Goal: Task Accomplishment & Management: Use online tool/utility

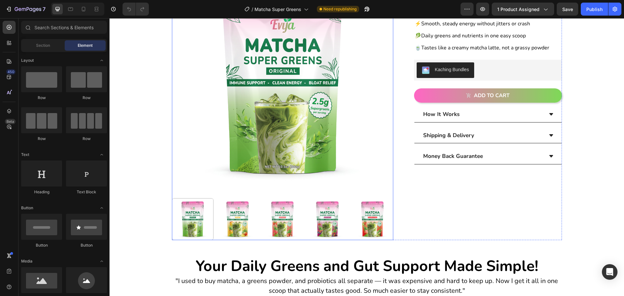
scroll to position [98, 0]
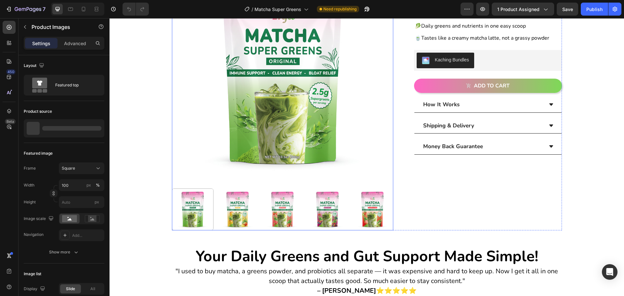
click at [373, 220] on img at bounding box center [373, 210] width 42 height 42
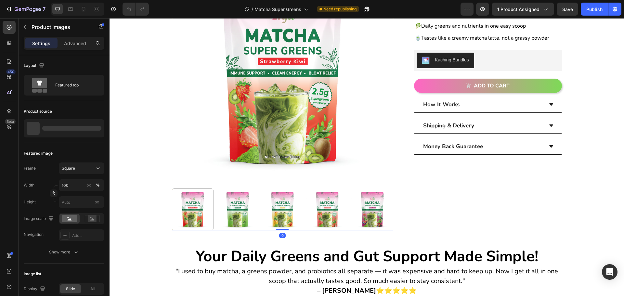
click at [375, 218] on img at bounding box center [373, 210] width 42 height 42
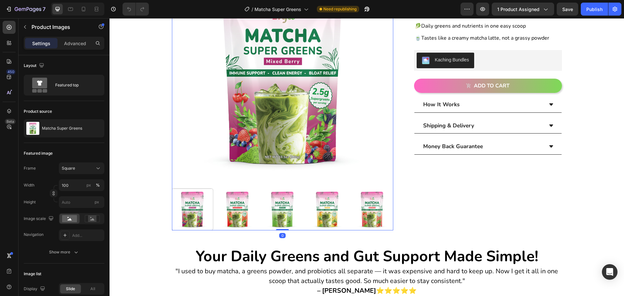
click at [375, 218] on img at bounding box center [373, 210] width 42 height 42
click at [375, 218] on img at bounding box center [372, 210] width 42 height 42
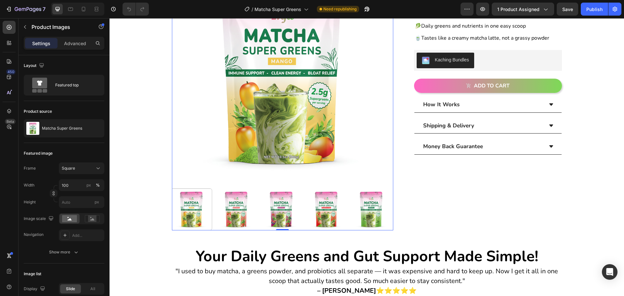
click at [375, 218] on img at bounding box center [372, 210] width 42 height 42
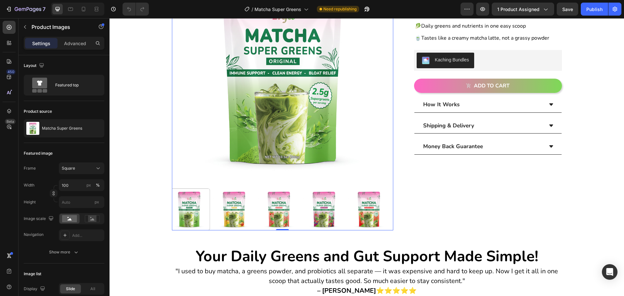
click at [375, 218] on img at bounding box center [369, 210] width 42 height 42
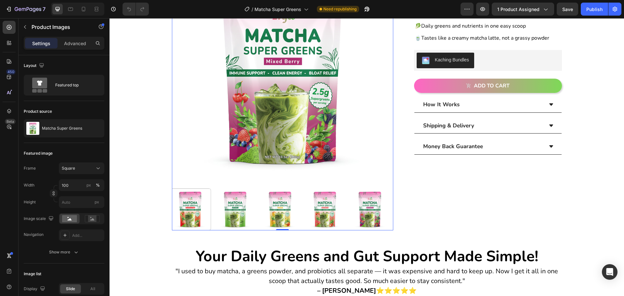
click at [375, 218] on img at bounding box center [370, 210] width 42 height 42
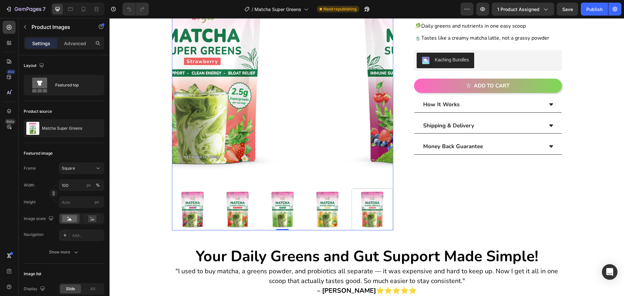
click at [375, 218] on div at bounding box center [282, 210] width 221 height 42
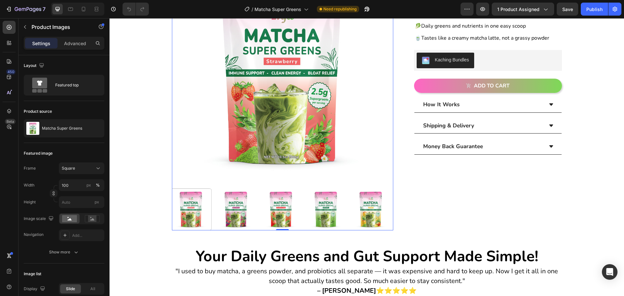
click at [375, 218] on img at bounding box center [371, 210] width 42 height 42
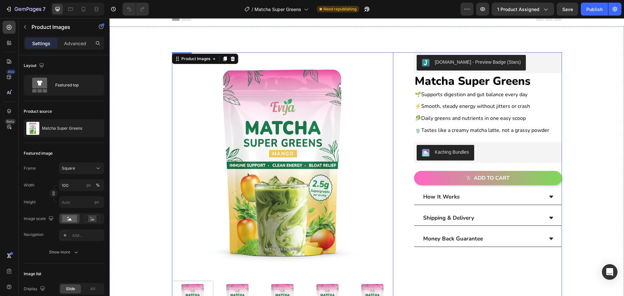
scroll to position [0, 0]
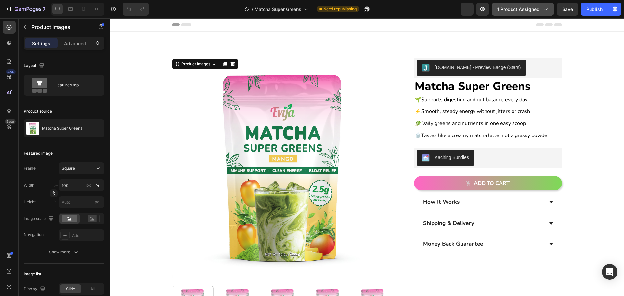
click at [548, 12] on icon "button" at bounding box center [545, 9] width 7 height 7
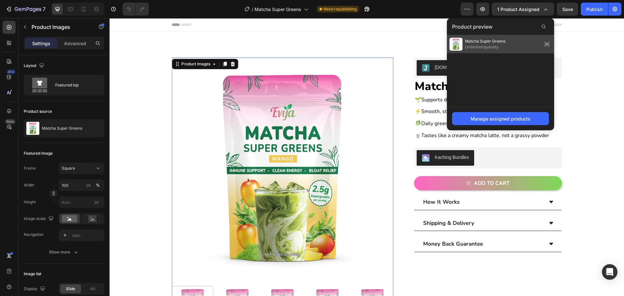
click at [500, 50] on div "Matcha Super Greens Unlimited quantity" at bounding box center [478, 44] width 56 height 13
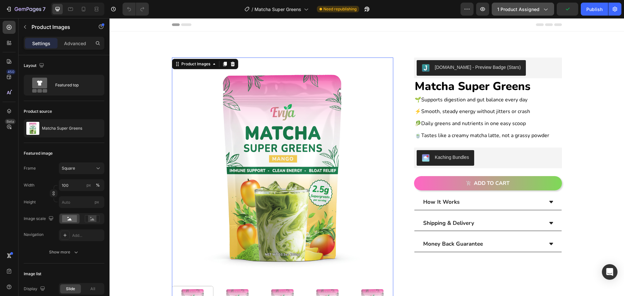
click at [540, 12] on span "1 product assigned" at bounding box center [519, 9] width 42 height 7
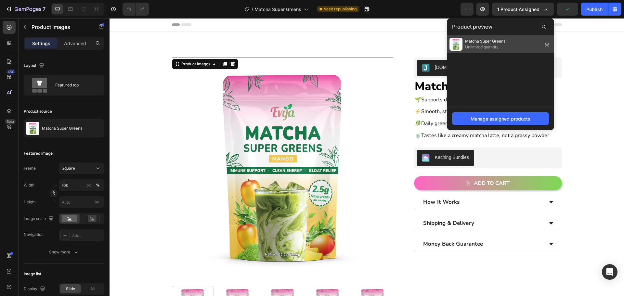
click at [483, 40] on span "Matcha Super Greens" at bounding box center [485, 41] width 40 height 6
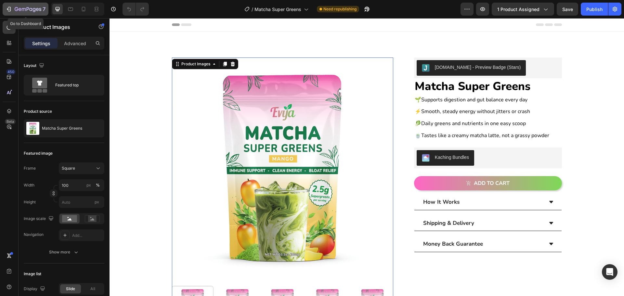
click at [16, 7] on icon "button" at bounding box center [17, 9] width 4 height 4
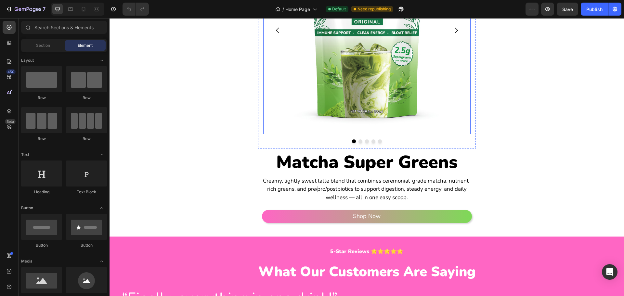
scroll to position [585, 0]
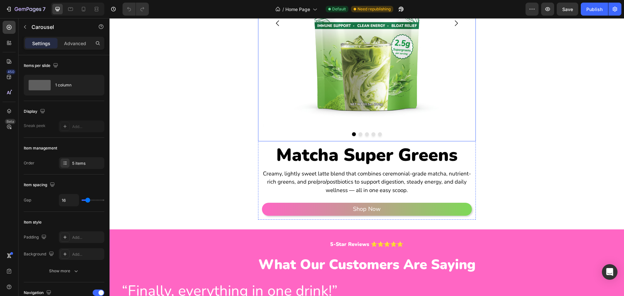
click at [359, 135] on button "Dot" at bounding box center [361, 134] width 4 height 4
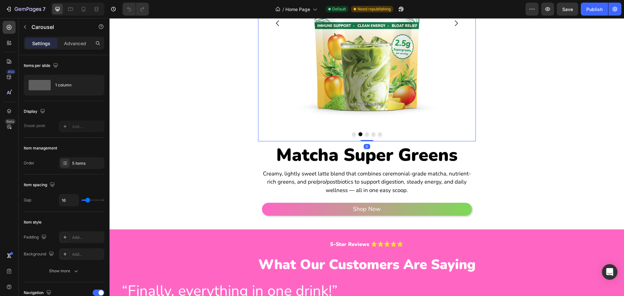
click at [369, 136] on div at bounding box center [366, 134] width 207 height 4
click at [364, 136] on div "Image Image Image Image Image Carousel 0" at bounding box center [367, 27] width 218 height 227
click at [365, 135] on button "Dot" at bounding box center [367, 134] width 4 height 4
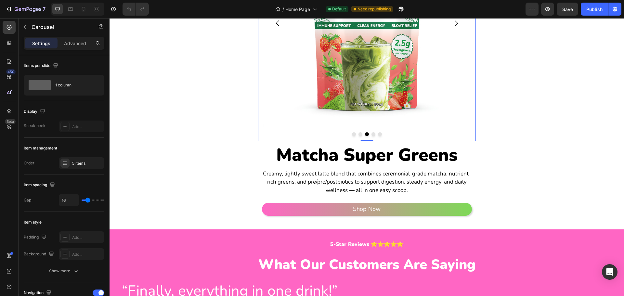
click at [372, 135] on button "Dot" at bounding box center [374, 134] width 4 height 4
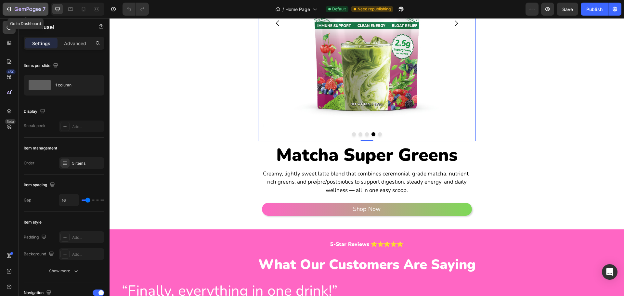
click at [8, 7] on icon "button" at bounding box center [9, 9] width 7 height 7
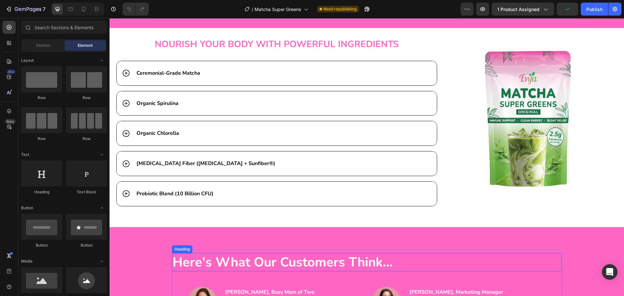
scroll to position [1463, 0]
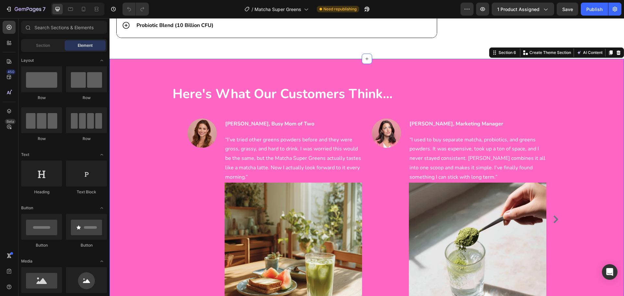
drag, startPoint x: 180, startPoint y: 74, endPoint x: 175, endPoint y: 67, distance: 8.9
click at [179, 73] on div "Here's What Our Customers Think... Heading Image [PERSON_NAME], Busy Mom of Two…" at bounding box center [367, 208] width 515 height 298
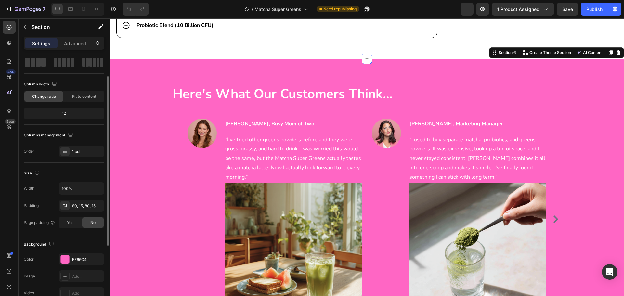
scroll to position [65, 0]
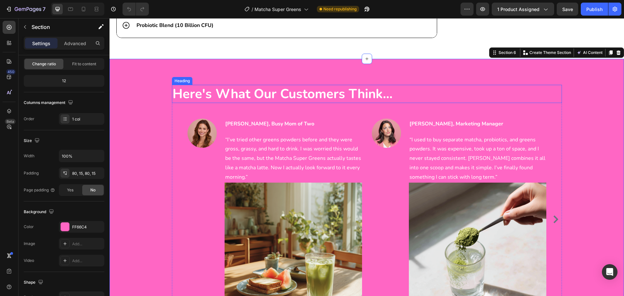
click at [208, 96] on h2 "Here's What Our Customers Think..." at bounding box center [367, 94] width 390 height 18
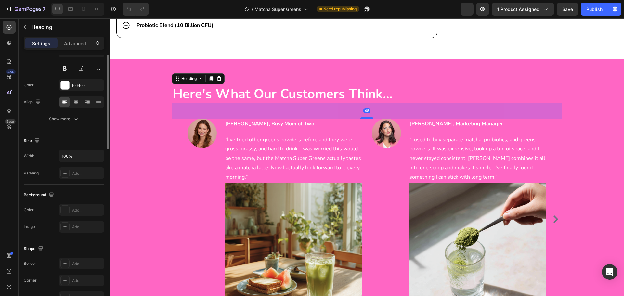
scroll to position [0, 0]
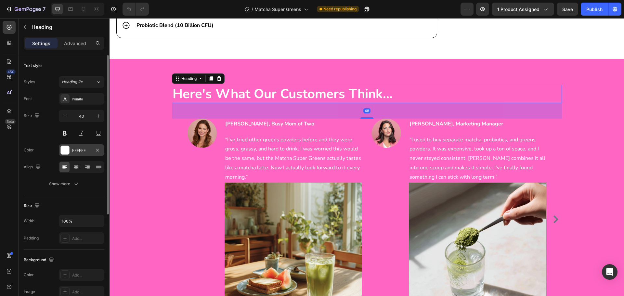
drag, startPoint x: 75, startPoint y: 146, endPoint x: 86, endPoint y: 150, distance: 12.2
click at [75, 146] on div "FFFFFF" at bounding box center [82, 150] width 46 height 12
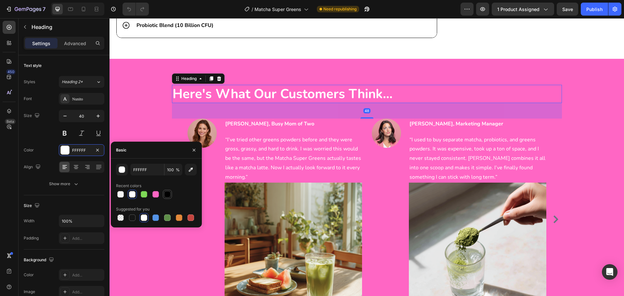
click at [165, 194] on div at bounding box center [167, 194] width 7 height 7
type input "000000"
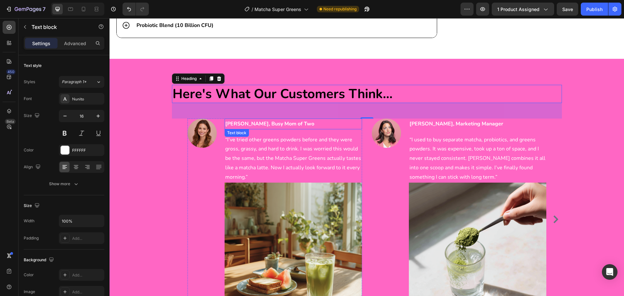
click at [262, 123] on strong "[PERSON_NAME], Busy Mom of Two" at bounding box center [269, 123] width 89 height 7
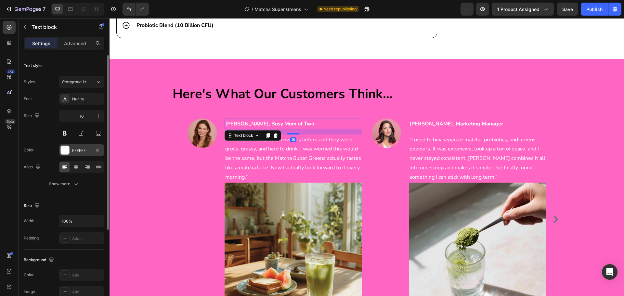
click at [78, 151] on div "FFFFFF" at bounding box center [81, 151] width 19 height 6
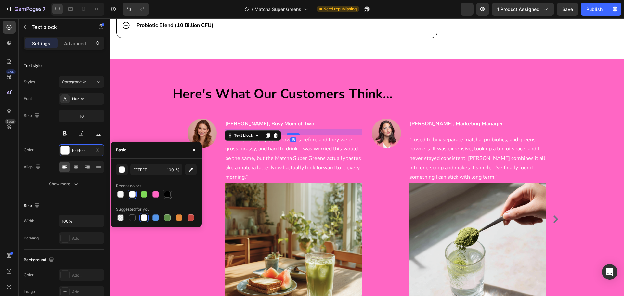
click at [166, 196] on div at bounding box center [167, 194] width 7 height 7
type input "000000"
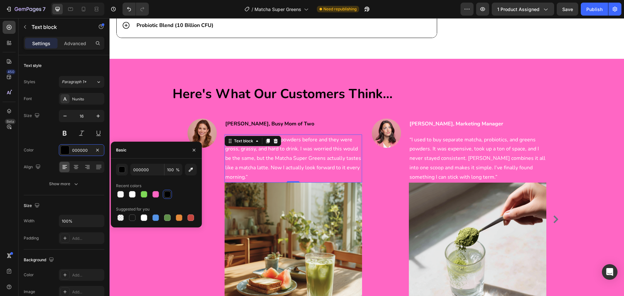
click at [299, 165] on p "“I’ve tried other greens powders before and they were gross, grassy, and hard t…" at bounding box center [293, 158] width 136 height 47
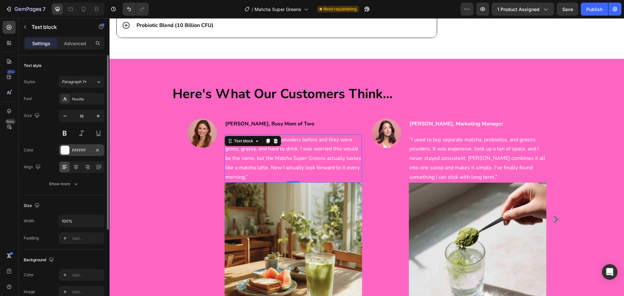
click at [84, 153] on div "FFFFFF" at bounding box center [81, 151] width 19 height 6
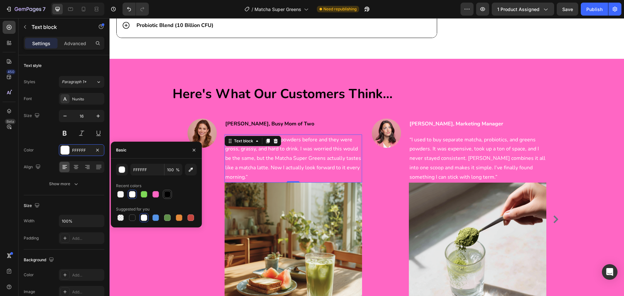
drag, startPoint x: 168, startPoint y: 193, endPoint x: 124, endPoint y: 178, distance: 47.4
click at [168, 193] on div at bounding box center [167, 194] width 7 height 7
type input "000000"
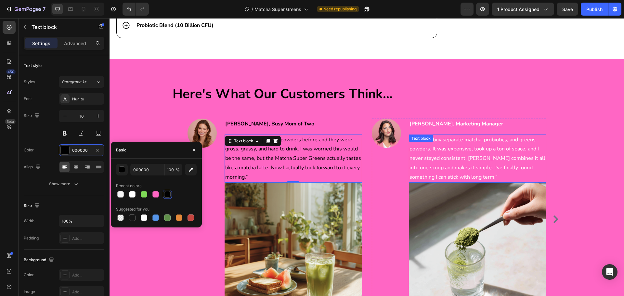
click at [450, 156] on p "“I used to buy separate matcha, probiotics, and greens powders. It was expensiv…" at bounding box center [478, 158] width 136 height 47
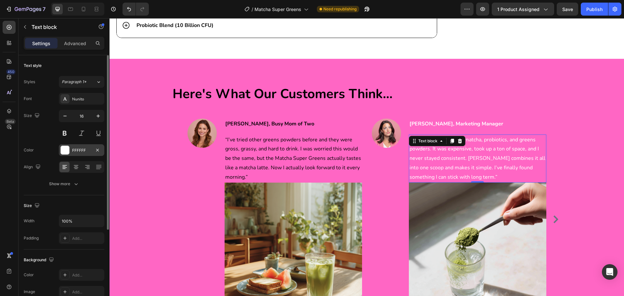
click at [86, 150] on div "FFFFFF" at bounding box center [81, 151] width 19 height 6
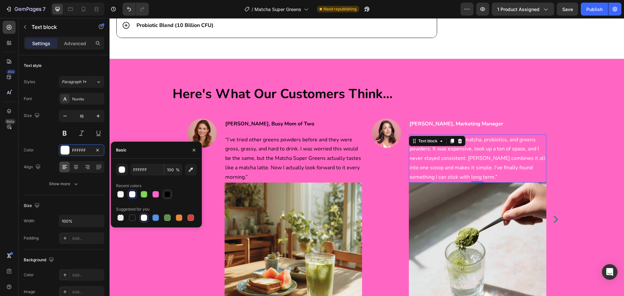
click at [167, 195] on div at bounding box center [167, 194] width 7 height 7
type input "000000"
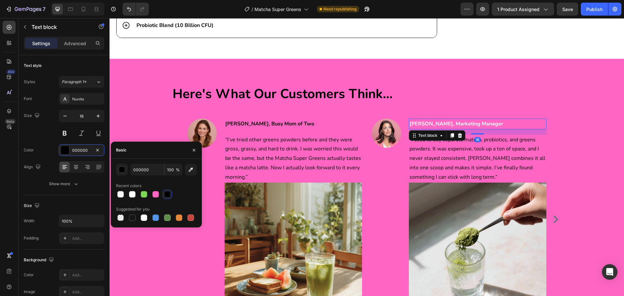
click at [427, 120] on p "[PERSON_NAME], Marketing Manager" at bounding box center [478, 123] width 136 height 9
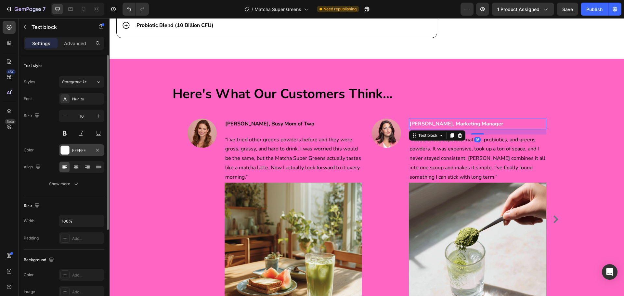
click at [73, 148] on div "FFFFFF" at bounding box center [81, 151] width 19 height 6
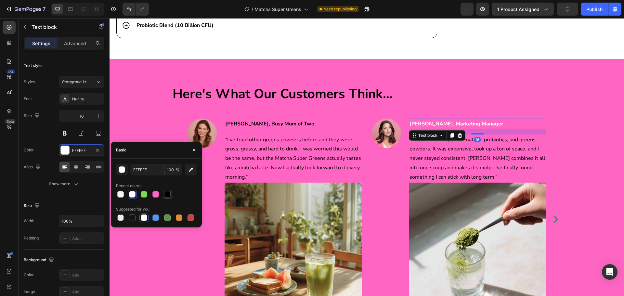
click at [165, 193] on div at bounding box center [167, 194] width 7 height 7
type input "000000"
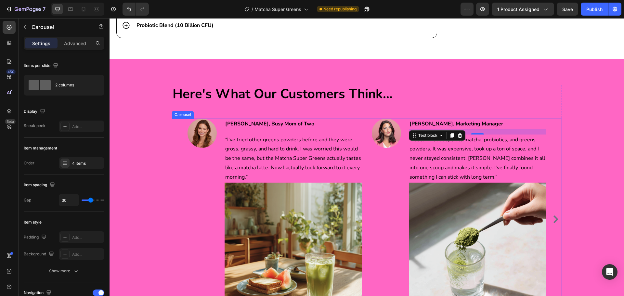
click at [554, 218] on icon "Carousel Next Arrow" at bounding box center [556, 220] width 5 height 8
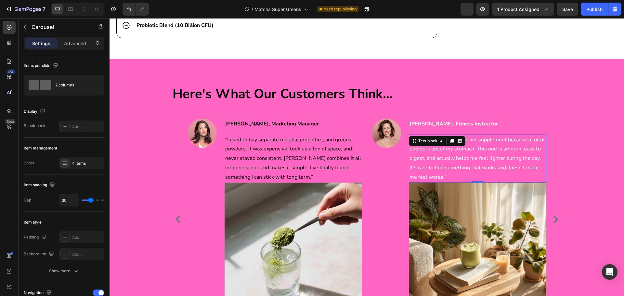
click at [422, 150] on p "“I was nervous to try another supplement because a lot of powders upset my stom…" at bounding box center [478, 158] width 136 height 47
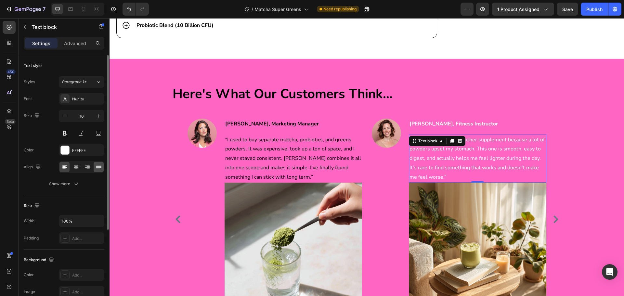
drag, startPoint x: 77, startPoint y: 149, endPoint x: 100, endPoint y: 166, distance: 28.0
click at [78, 149] on div "FFFFFF" at bounding box center [87, 151] width 31 height 6
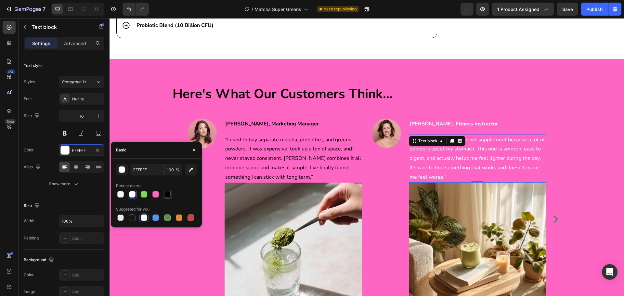
drag, startPoint x: 167, startPoint y: 197, endPoint x: 230, endPoint y: 132, distance: 90.4
click at [167, 197] on div at bounding box center [167, 194] width 7 height 7
type input "000000"
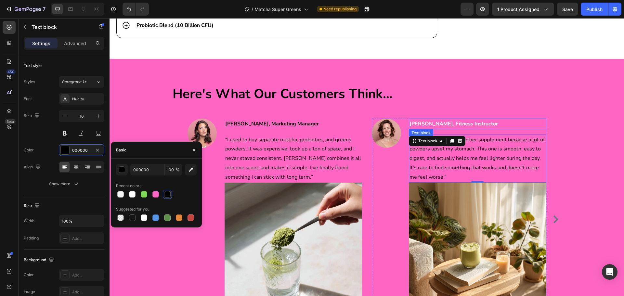
click at [450, 121] on strong "[PERSON_NAME], Fitness Instructor" at bounding box center [454, 123] width 88 height 7
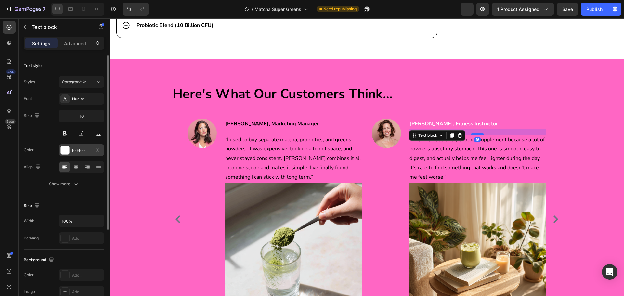
click at [75, 152] on div "FFFFFF" at bounding box center [81, 151] width 19 height 6
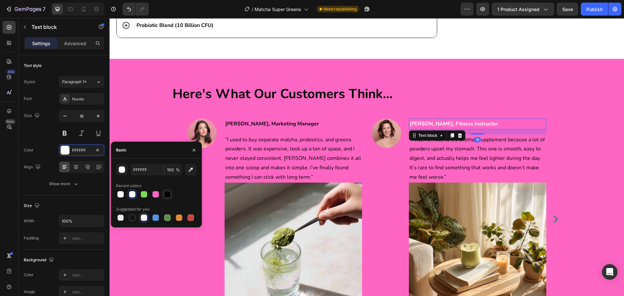
click at [165, 195] on div at bounding box center [167, 194] width 7 height 7
type input "000000"
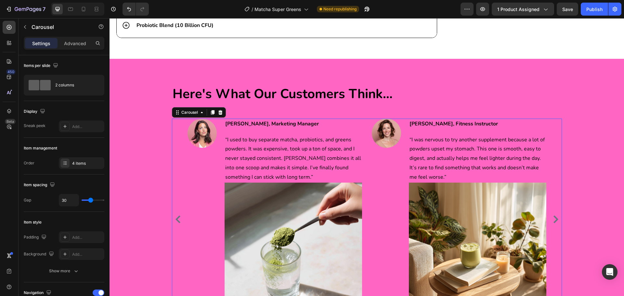
click at [552, 222] on icon "Carousel Next Arrow" at bounding box center [556, 220] width 8 height 8
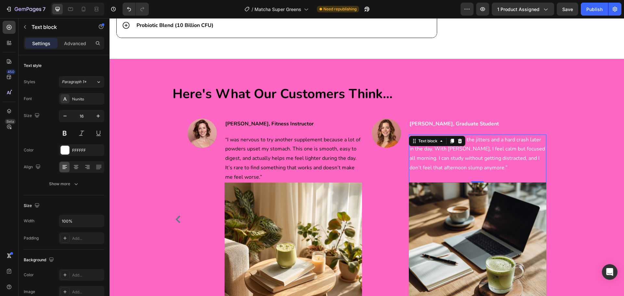
click at [442, 151] on p "“Coffee always gave me the jitters and a hard crash later in the day. With [PER…" at bounding box center [478, 153] width 136 height 37
click at [75, 151] on div "FFFFFF" at bounding box center [81, 151] width 19 height 6
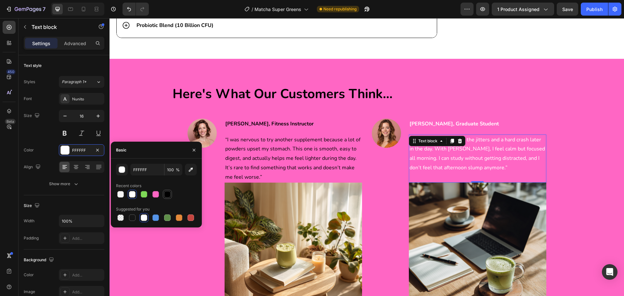
click at [165, 193] on div at bounding box center [167, 194] width 7 height 7
type input "000000"
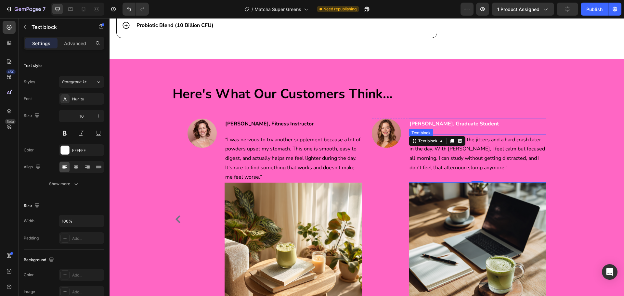
click at [433, 126] on strong "[PERSON_NAME], Graduate Student" at bounding box center [454, 123] width 89 height 7
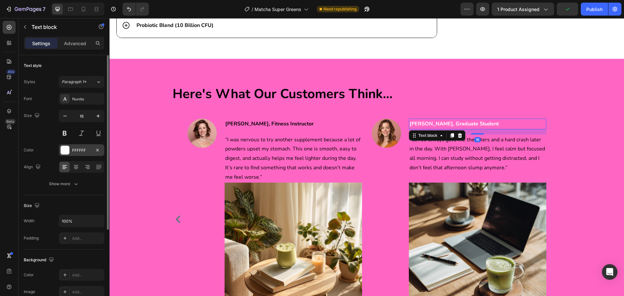
click at [86, 149] on div "FFFFFF" at bounding box center [81, 151] width 19 height 6
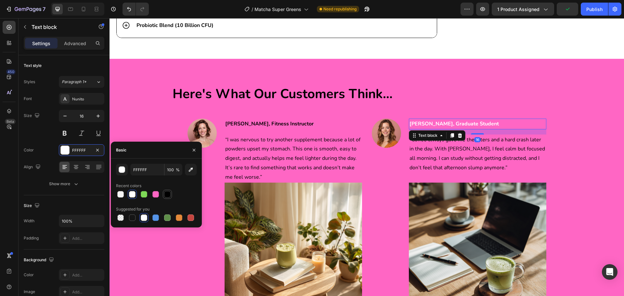
click at [165, 194] on div at bounding box center [167, 194] width 7 height 7
type input "000000"
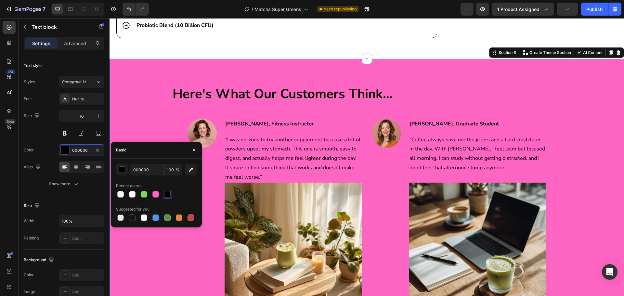
click at [578, 194] on div "Here's What Our Customers Think... Heading Image [PERSON_NAME], Busy Mom of Two…" at bounding box center [366, 208] width 505 height 246
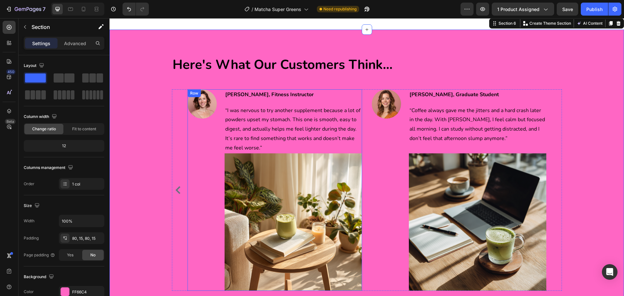
scroll to position [1496, 0]
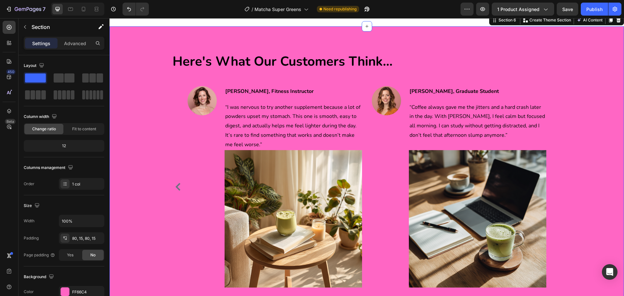
click at [120, 39] on div "Here's What Our Customers Think... Heading Image [PERSON_NAME], Busy Mom of Two…" at bounding box center [367, 175] width 515 height 298
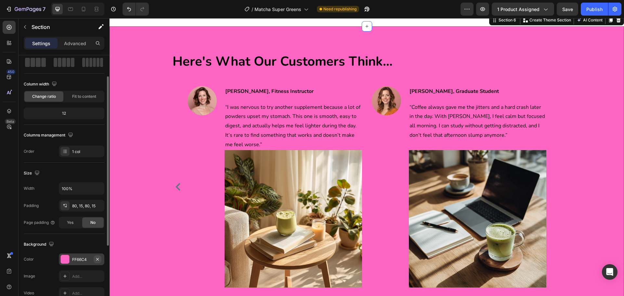
click at [98, 261] on icon "button" at bounding box center [97, 259] width 5 height 5
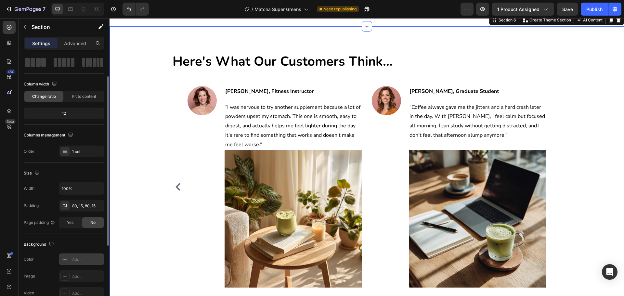
click at [561, 153] on div "Here's What Our Customers Think... Heading Image [PERSON_NAME], Busy Mom of Two…" at bounding box center [366, 175] width 505 height 246
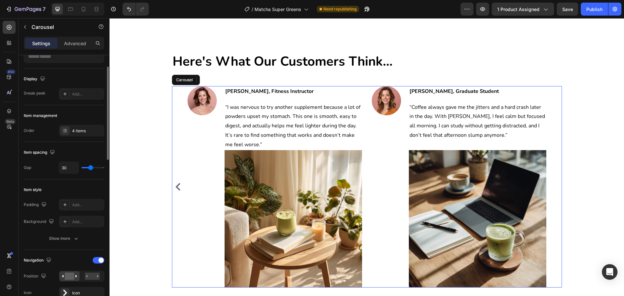
click at [179, 192] on button "Carousel Back Arrow" at bounding box center [178, 187] width 10 height 10
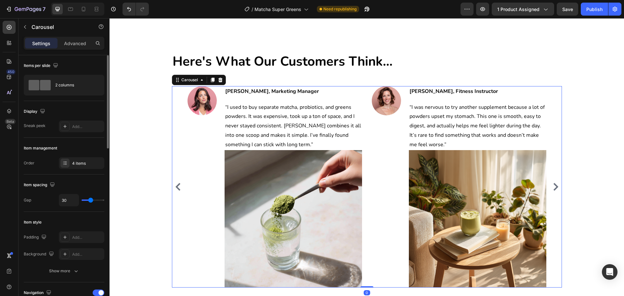
click at [179, 191] on icon "Carousel Back Arrow" at bounding box center [178, 187] width 8 height 8
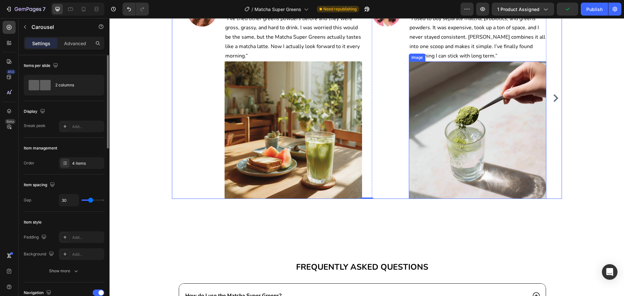
scroll to position [1593, 0]
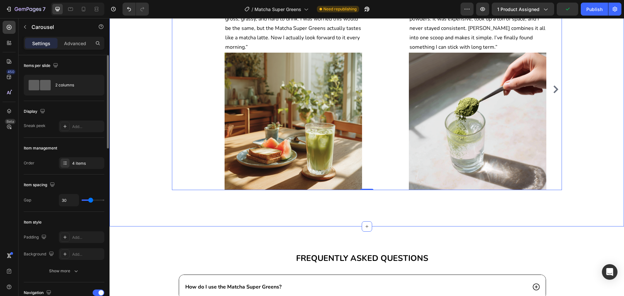
drag, startPoint x: 334, startPoint y: 218, endPoint x: 333, endPoint y: 234, distance: 16.0
click at [334, 223] on div "Here's What Our Customers Think... Heading Image [PERSON_NAME], Busy Mom of Two…" at bounding box center [367, 78] width 515 height 298
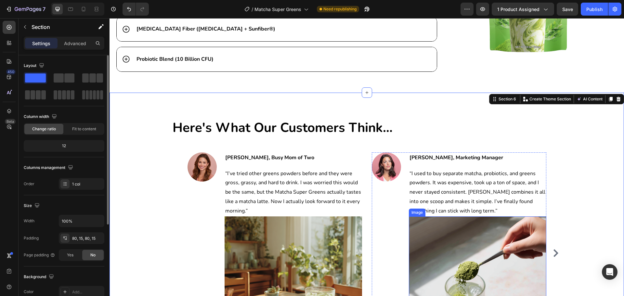
scroll to position [1431, 0]
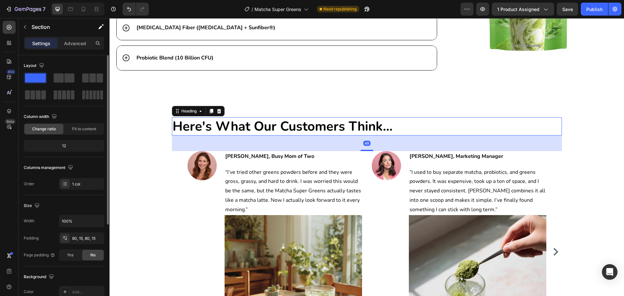
click at [265, 120] on h2 "Here's What Our Customers Think..." at bounding box center [367, 126] width 390 height 18
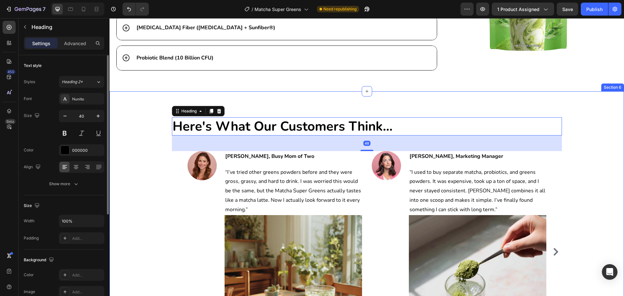
click at [140, 156] on div "Here's What Our Customers Think... Heading 48 Image [PERSON_NAME], Busy Mom of …" at bounding box center [366, 240] width 505 height 246
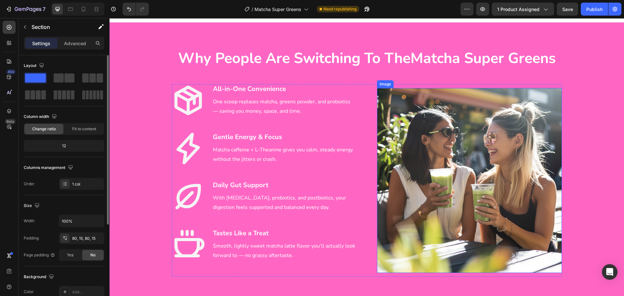
scroll to position [1073, 0]
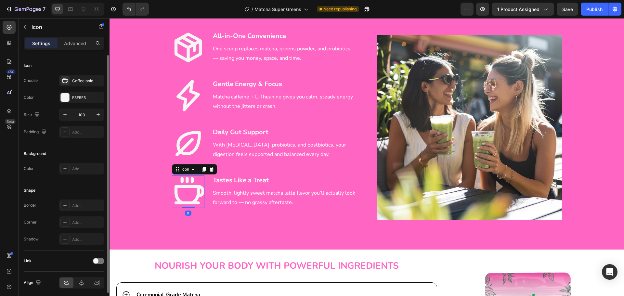
click at [180, 202] on icon at bounding box center [189, 190] width 30 height 27
click at [86, 99] on div "F5F5F5" at bounding box center [81, 98] width 19 height 6
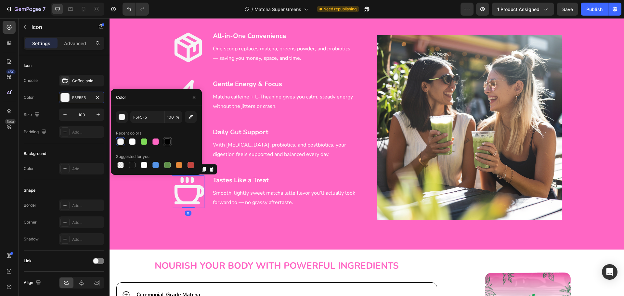
click at [167, 142] on div at bounding box center [167, 142] width 7 height 7
type input "000000"
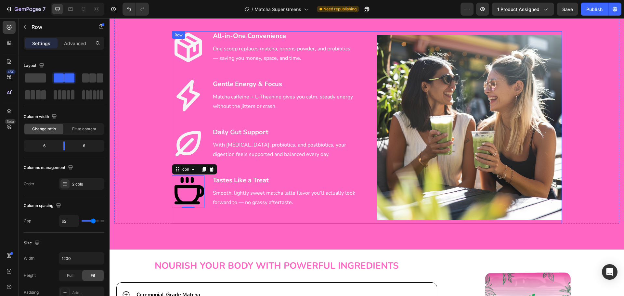
click at [220, 119] on div "Icon All-in-One Convenience Heading One scoop replaces matcha, greens powder, a…" at bounding box center [264, 127] width 185 height 193
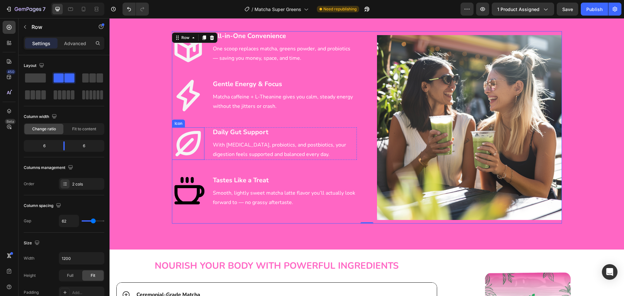
click at [188, 138] on icon at bounding box center [188, 143] width 33 height 33
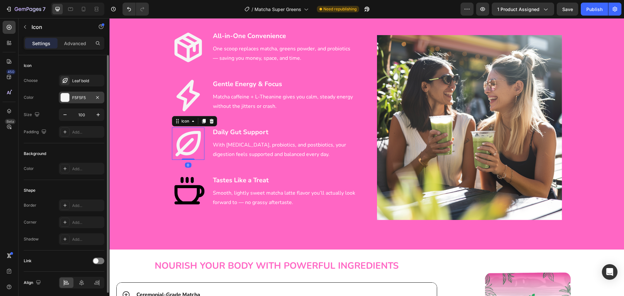
click at [78, 96] on div "F5F5F5" at bounding box center [81, 98] width 19 height 6
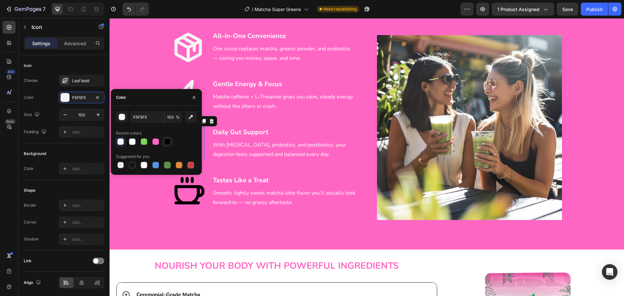
click at [166, 140] on div at bounding box center [168, 142] width 8 height 8
type input "000000"
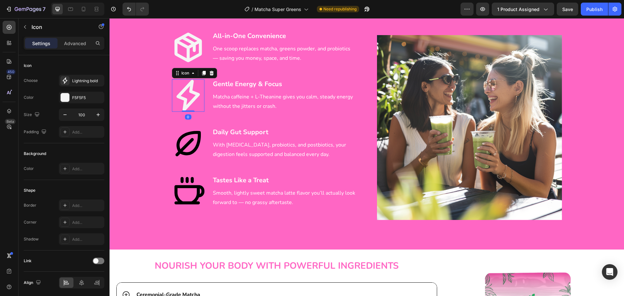
click at [187, 86] on icon at bounding box center [188, 96] width 23 height 32
drag, startPoint x: 79, startPoint y: 98, endPoint x: 0, endPoint y: 86, distance: 80.2
click at [79, 98] on div "F5F5F5" at bounding box center [81, 98] width 19 height 6
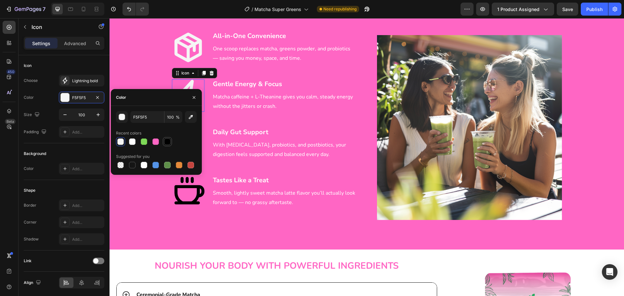
click at [165, 139] on div at bounding box center [167, 142] width 7 height 7
type input "000000"
click at [179, 51] on icon at bounding box center [188, 47] width 33 height 33
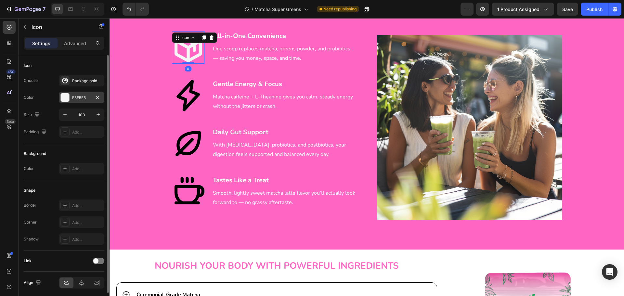
click at [77, 99] on div "F5F5F5" at bounding box center [81, 98] width 19 height 6
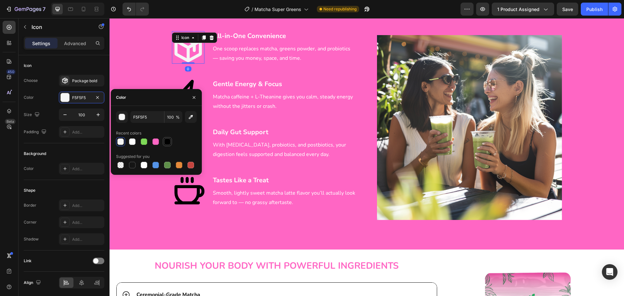
click at [167, 138] on div at bounding box center [167, 141] width 9 height 9
type input "000000"
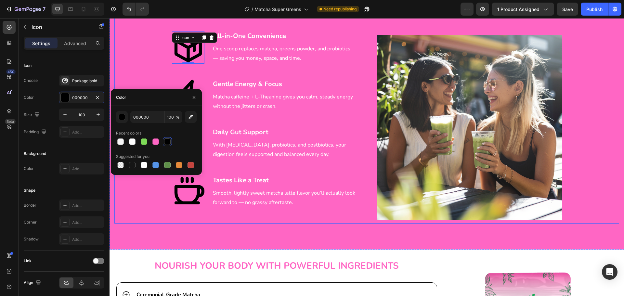
drag, startPoint x: 261, startPoint y: 31, endPoint x: 259, endPoint y: 38, distance: 7.0
click at [261, 31] on div "Why People Are Switching To The Matcha Super Greens Heading Row Image Icon 0 Al…" at bounding box center [366, 109] width 505 height 229
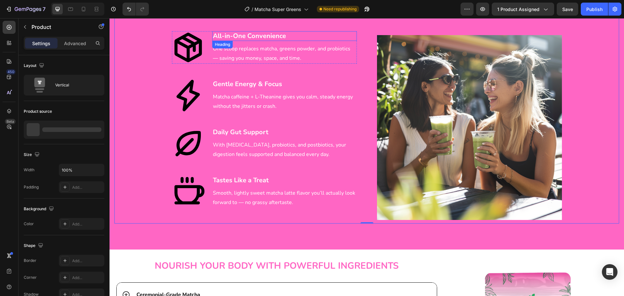
click at [259, 38] on h3 "All-in-One Convenience" at bounding box center [284, 36] width 145 height 10
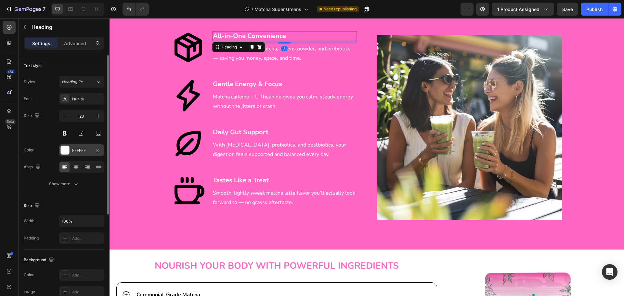
click at [72, 151] on div "FFFFFF" at bounding box center [81, 151] width 19 height 6
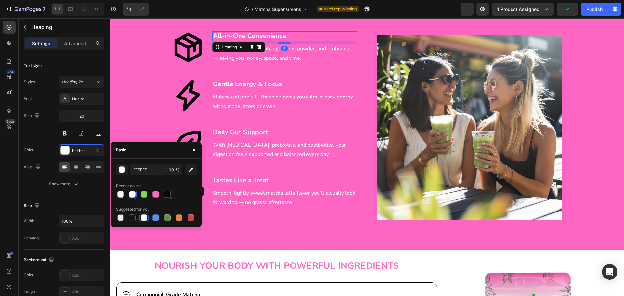
click at [167, 193] on div at bounding box center [167, 194] width 7 height 7
type input "000000"
click at [254, 58] on p "One scoop replaces matcha, greens powder, and probiotics — saving you money, sp…" at bounding box center [284, 53] width 143 height 19
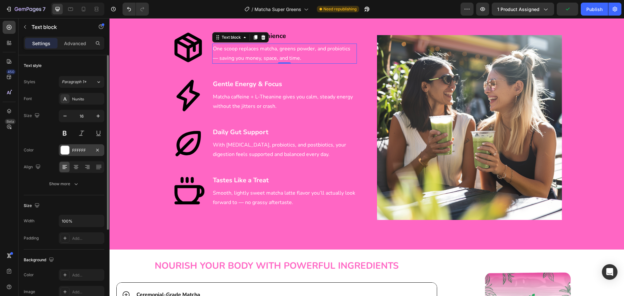
click at [79, 148] on div "FFFFFF" at bounding box center [81, 151] width 19 height 6
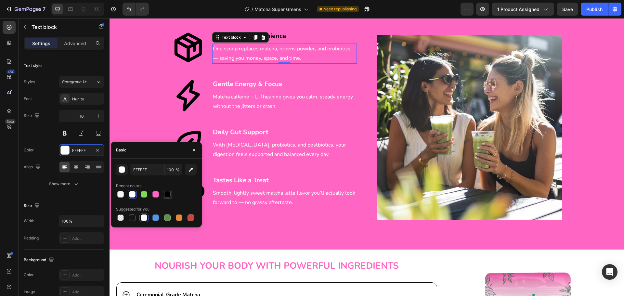
click at [169, 192] on div at bounding box center [167, 194] width 7 height 7
type input "000000"
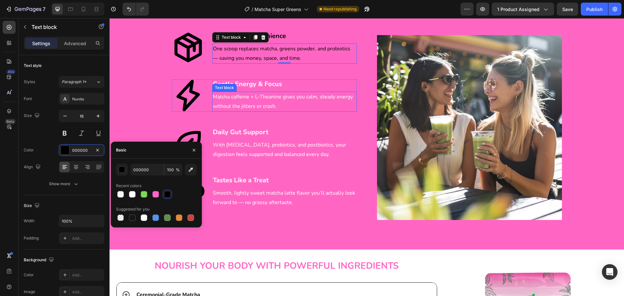
click at [278, 92] on div "Matcha caffeine + L-Theanine gives you calm, steady energy without the jitters …" at bounding box center [284, 102] width 145 height 20
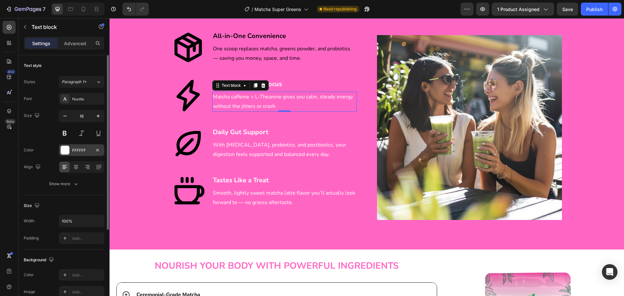
click at [77, 148] on div "FFFFFF" at bounding box center [81, 151] width 19 height 6
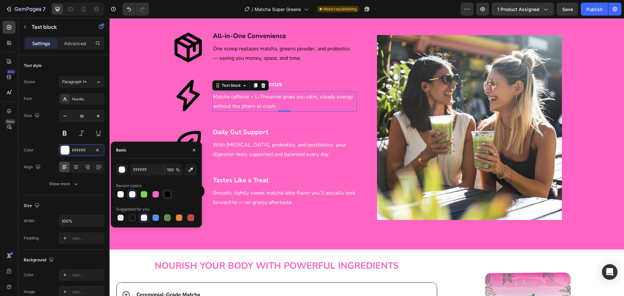
click at [171, 193] on div at bounding box center [168, 195] width 8 height 8
type input "000000"
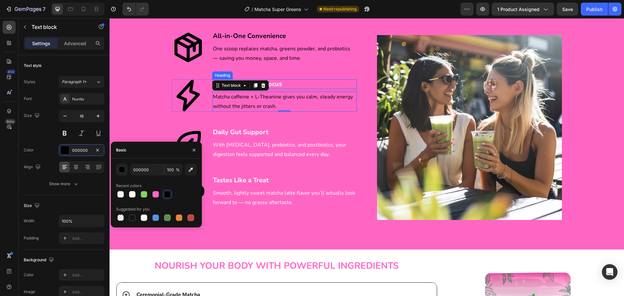
click at [279, 85] on h3 "Gentle Energy & Focus" at bounding box center [284, 84] width 145 height 10
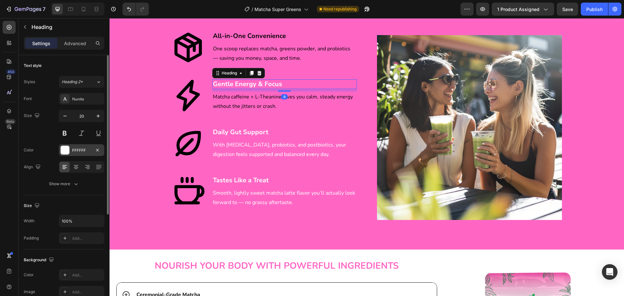
click at [78, 148] on div "FFFFFF" at bounding box center [81, 151] width 19 height 6
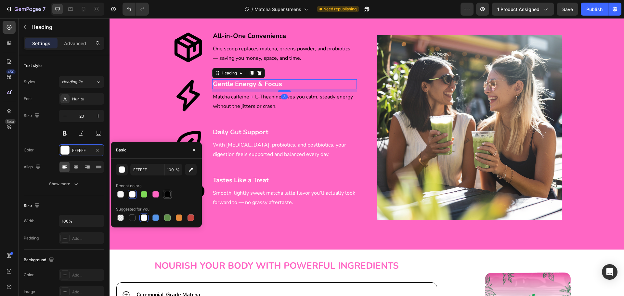
drag, startPoint x: 167, startPoint y: 194, endPoint x: 121, endPoint y: 137, distance: 73.5
click at [167, 194] on div at bounding box center [167, 194] width 7 height 7
type input "000000"
click at [245, 133] on h3 "Daily Gut Support" at bounding box center [284, 132] width 145 height 10
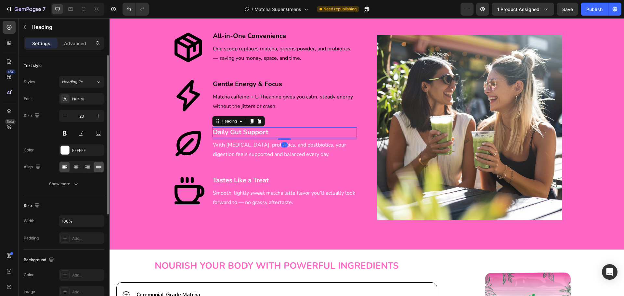
drag, startPoint x: 76, startPoint y: 151, endPoint x: 102, endPoint y: 163, distance: 28.7
click at [76, 151] on div "FFFFFF" at bounding box center [87, 151] width 31 height 6
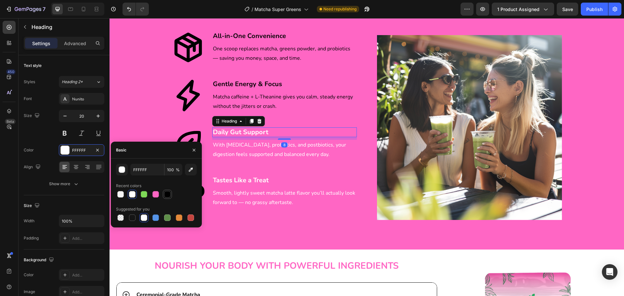
click at [169, 191] on div at bounding box center [167, 194] width 7 height 7
type input "000000"
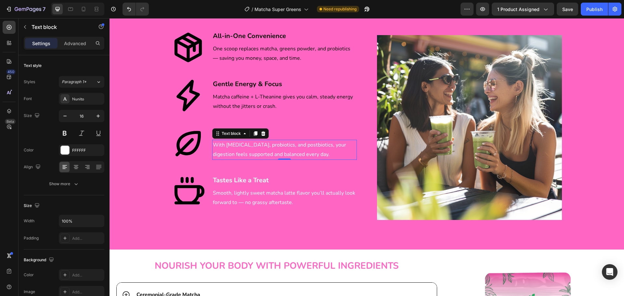
click at [238, 148] on p "With [MEDICAL_DATA], probiotics, and postbiotics, your digestion feels supporte…" at bounding box center [284, 149] width 143 height 19
click at [72, 151] on div "FFFFFF" at bounding box center [82, 150] width 46 height 12
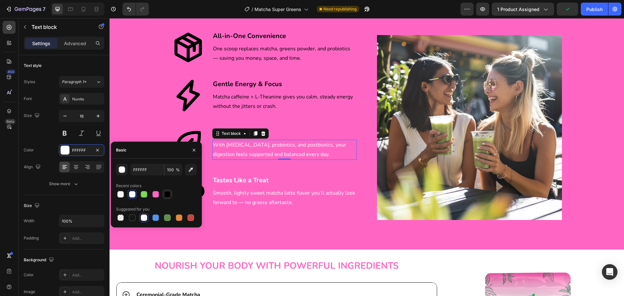
click at [164, 193] on div at bounding box center [168, 195] width 8 height 8
type input "000000"
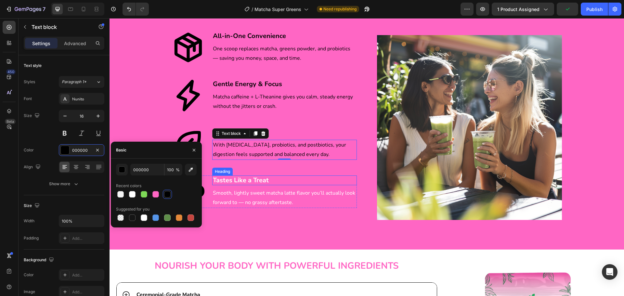
click at [244, 176] on h3 "Tastes Like a Treat" at bounding box center [284, 181] width 145 height 10
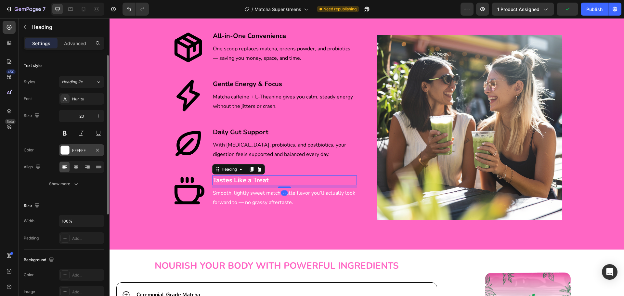
click at [82, 151] on div "FFFFFF" at bounding box center [81, 151] width 19 height 6
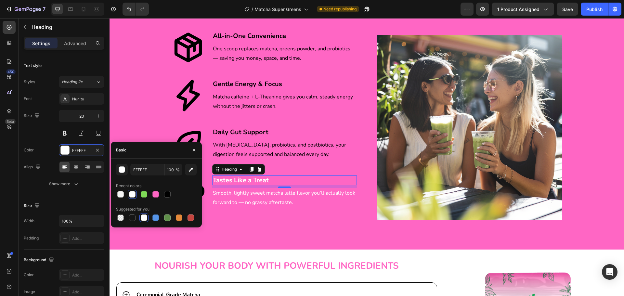
click at [172, 194] on div at bounding box center [156, 194] width 81 height 9
click at [169, 192] on div at bounding box center [167, 194] width 7 height 7
type input "000000"
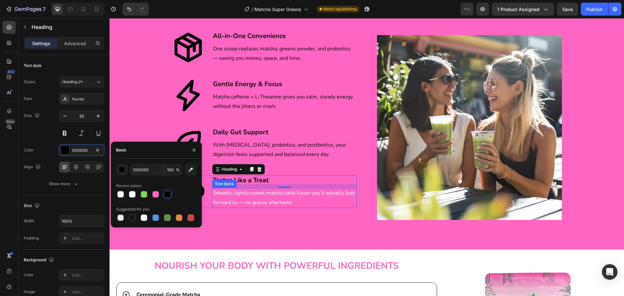
click at [255, 199] on p "Smooth, lightly sweet matcha latte flavor you’ll actually look forward to — no …" at bounding box center [284, 198] width 143 height 19
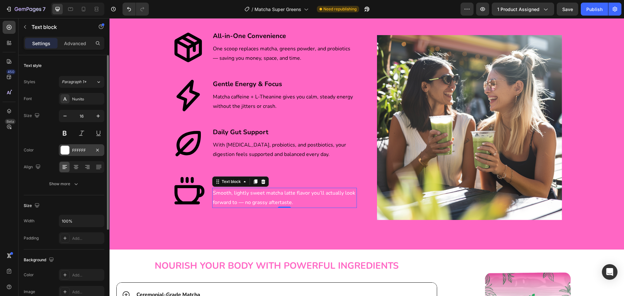
drag, startPoint x: 87, startPoint y: 150, endPoint x: 101, endPoint y: 153, distance: 14.4
click at [87, 150] on div "FFFFFF" at bounding box center [81, 151] width 19 height 6
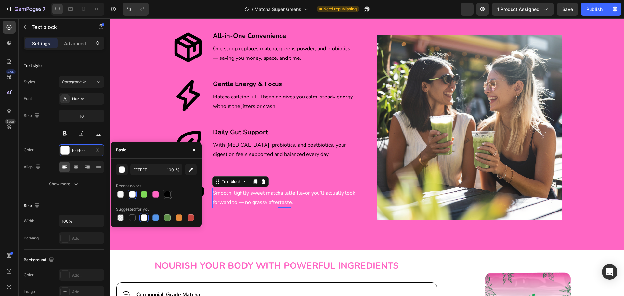
click at [166, 193] on div at bounding box center [167, 194] width 7 height 7
type input "000000"
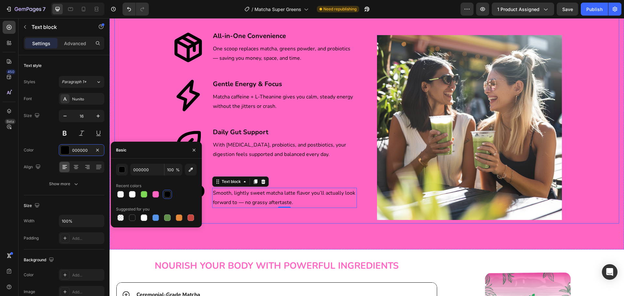
click at [139, 119] on div "Why People Are Switching To The Matcha Super Greens Heading Row Image Icon All-…" at bounding box center [366, 109] width 505 height 229
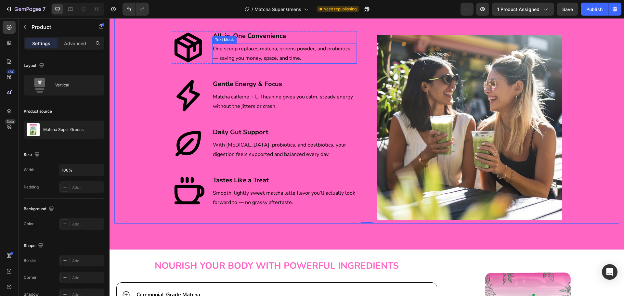
click at [223, 56] on p "One scoop replaces matcha, greens powder, and probiotics — saving you money, sp…" at bounding box center [284, 53] width 143 height 19
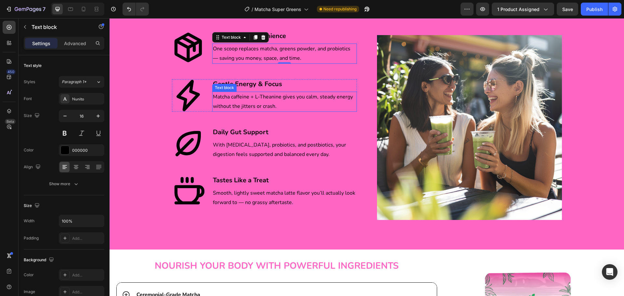
click at [225, 97] on p "Matcha caffeine + L-Theanine gives you calm, steady energy without the jitters …" at bounding box center [284, 101] width 143 height 19
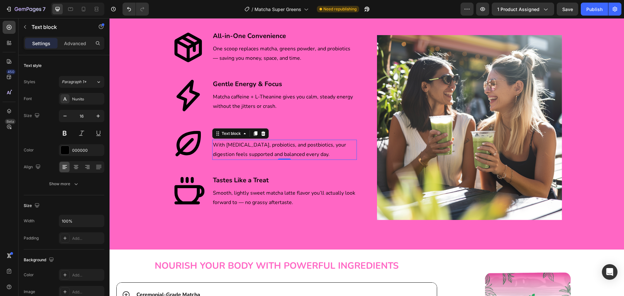
click at [235, 144] on p "With [MEDICAL_DATA], probiotics, and postbiotics, your digestion feels supporte…" at bounding box center [284, 149] width 143 height 19
click at [225, 195] on p "Smooth, lightly sweet matcha latte flavor you’ll actually look forward to — no …" at bounding box center [284, 198] width 143 height 19
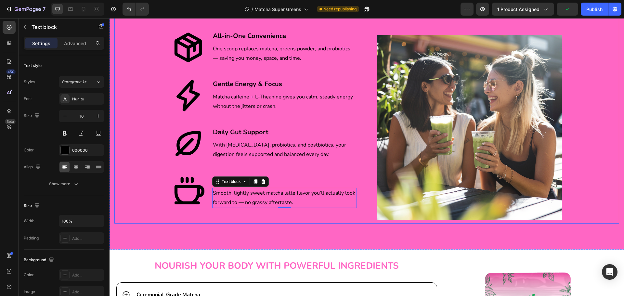
click at [134, 153] on div "Why People Are Switching To The Matcha Super Greens Heading Row Image Icon All-…" at bounding box center [366, 109] width 505 height 229
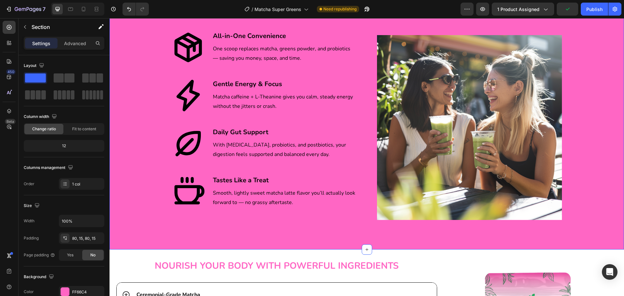
click at [140, 231] on div "Why People Are Switching To The Matcha Super Greens Heading Row Image Icon All-…" at bounding box center [367, 109] width 515 height 281
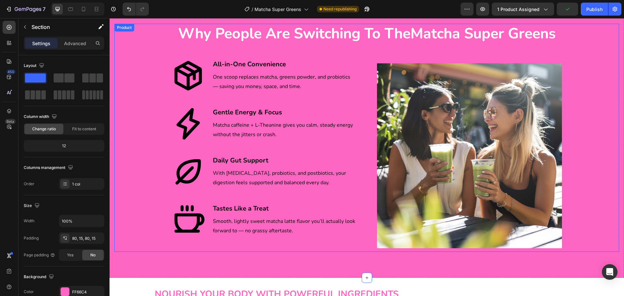
scroll to position [1041, 0]
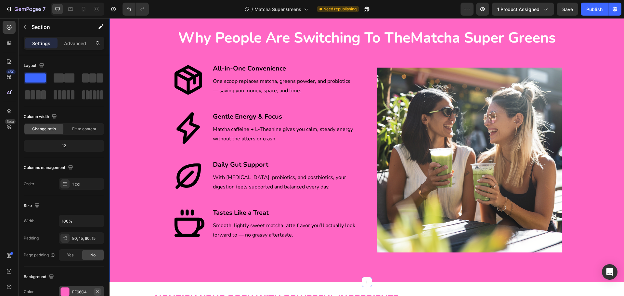
click at [99, 290] on icon "button" at bounding box center [97, 291] width 5 height 5
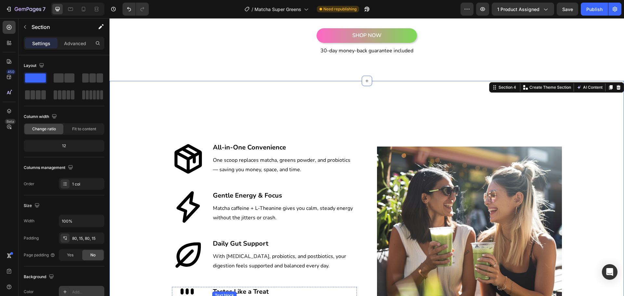
scroll to position [943, 0]
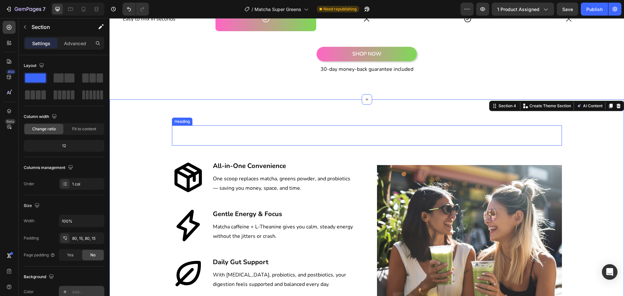
click at [305, 134] on h2 "Why People Are Switching To The Matcha Super Greens" at bounding box center [367, 136] width 390 height 20
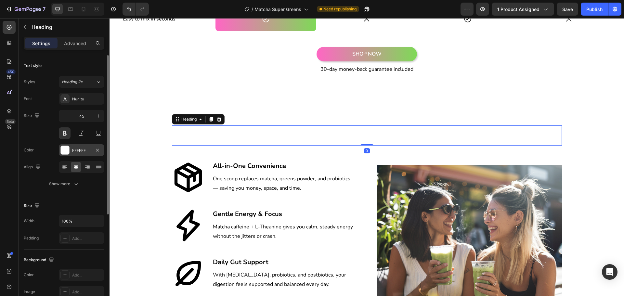
click at [81, 151] on div "FFFFFF" at bounding box center [81, 151] width 19 height 6
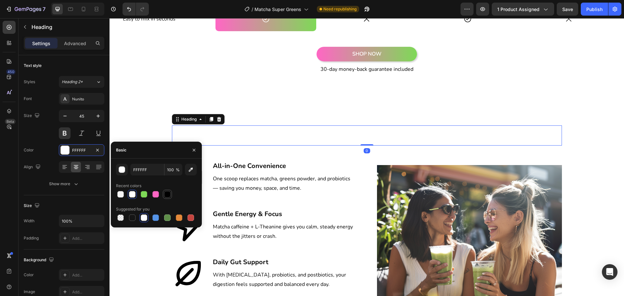
click at [166, 194] on div at bounding box center [167, 194] width 7 height 7
type input "000000"
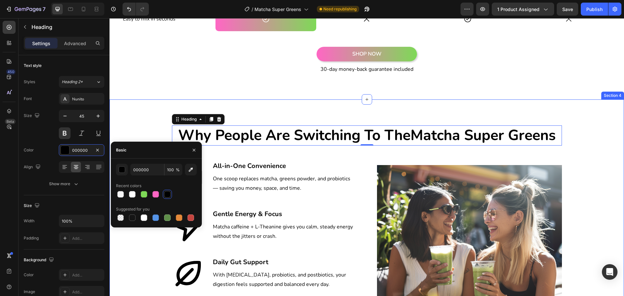
click at [262, 108] on div "Why People Are Switching To The Matcha Super Greens Heading 0 Row Image Icon Al…" at bounding box center [367, 240] width 515 height 281
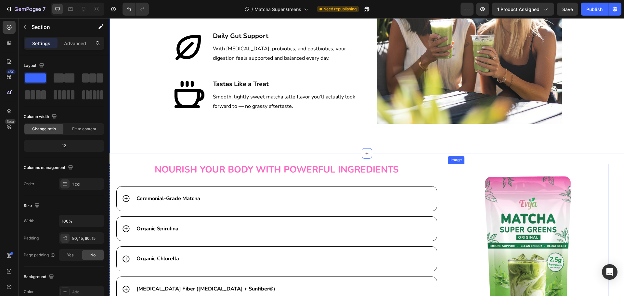
scroll to position [1041, 0]
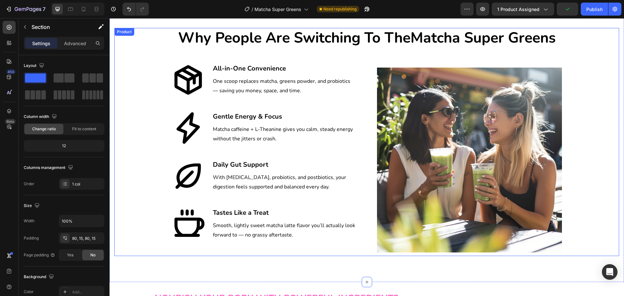
click at [592, 197] on div "Why People Are Switching To The Matcha Super Greens Heading Row Image Icon All-…" at bounding box center [366, 142] width 505 height 229
click at [405, 276] on div "Why People Are Switching To The Matcha Super Greens Heading Row Image Icon All-…" at bounding box center [367, 142] width 515 height 281
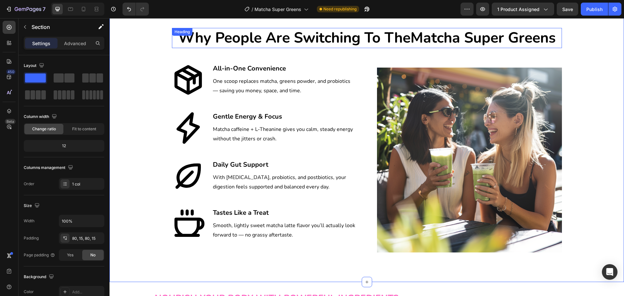
click at [278, 35] on h2 "Why People Are Switching To The Matcha Super Greens" at bounding box center [367, 38] width 390 height 20
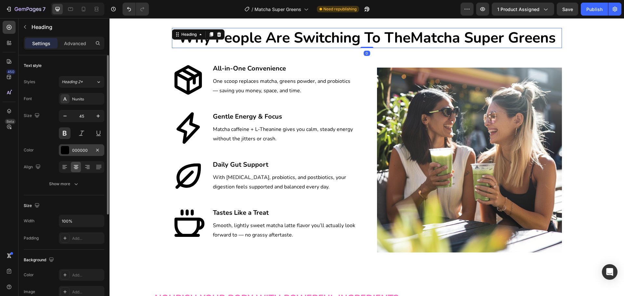
click at [67, 153] on div at bounding box center [65, 150] width 8 height 8
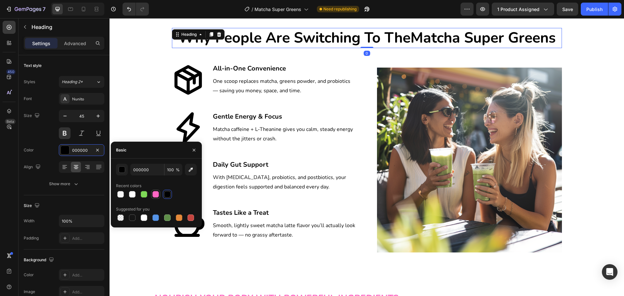
click at [153, 196] on div at bounding box center [156, 194] width 7 height 7
type input "FF66C4"
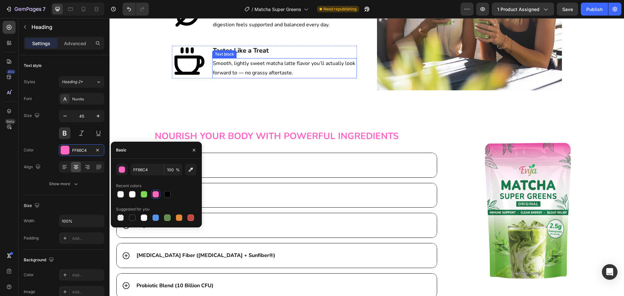
scroll to position [1203, 0]
click at [450, 133] on img at bounding box center [528, 210] width 161 height 161
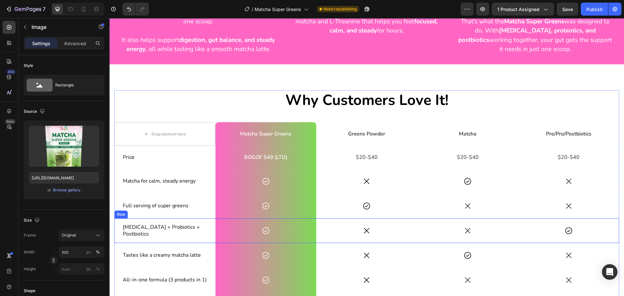
scroll to position [553, 0]
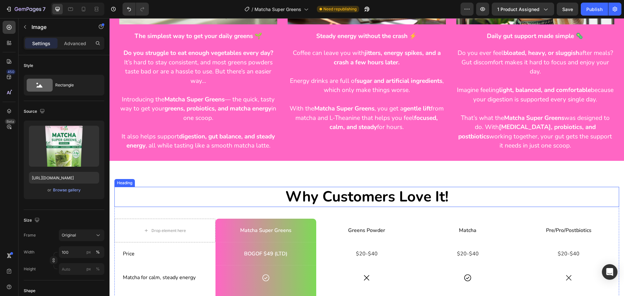
click at [383, 205] on h2 "Why Customers Love It!" at bounding box center [366, 197] width 505 height 20
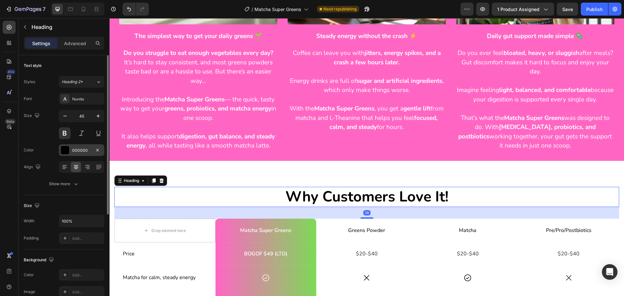
click at [79, 152] on div "000000" at bounding box center [81, 151] width 19 height 6
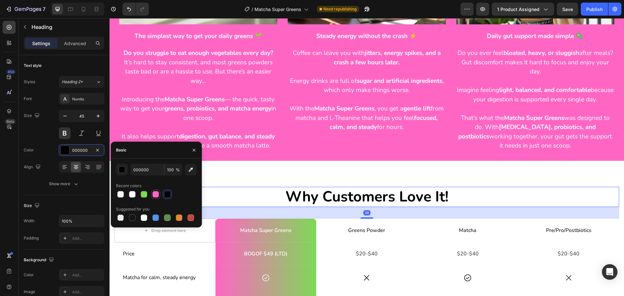
drag, startPoint x: 155, startPoint y: 195, endPoint x: 148, endPoint y: 184, distance: 13.2
click at [155, 195] on div at bounding box center [156, 194] width 7 height 7
type input "FF66C4"
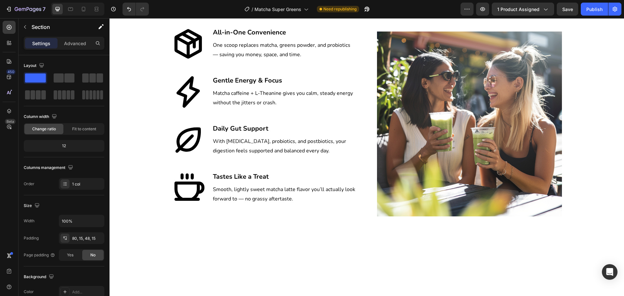
scroll to position [1008, 0]
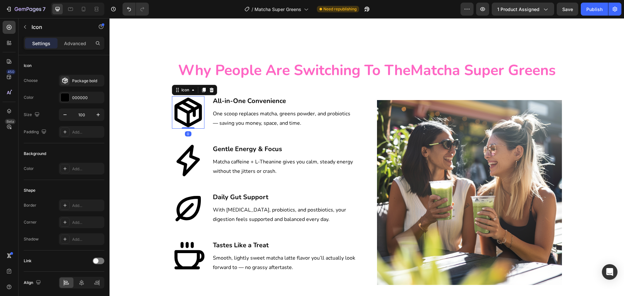
click at [185, 112] on icon at bounding box center [187, 113] width 27 height 30
click at [82, 97] on div "000000" at bounding box center [81, 98] width 19 height 6
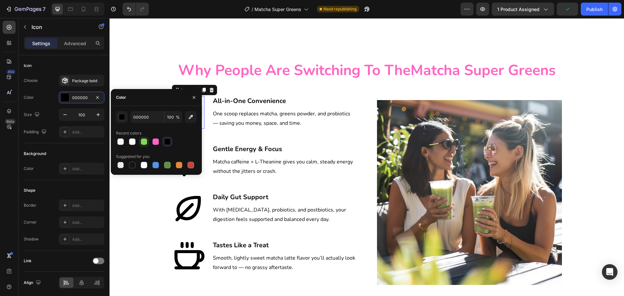
click at [141, 138] on div at bounding box center [143, 141] width 9 height 9
type input "7ED957"
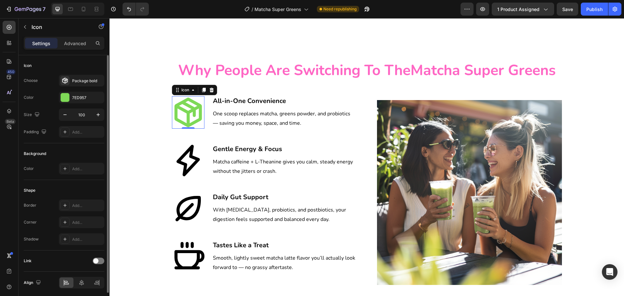
click at [45, 105] on div "Choose Package bold Color 7ED957 Size 100 Padding Add..." at bounding box center [64, 106] width 81 height 63
click at [188, 153] on icon at bounding box center [188, 161] width 23 height 32
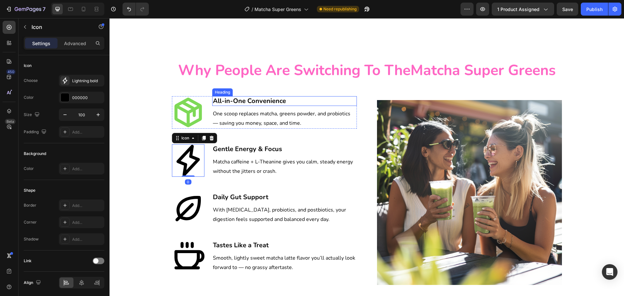
click at [258, 102] on h3 "All-in-One Convenience" at bounding box center [284, 101] width 145 height 10
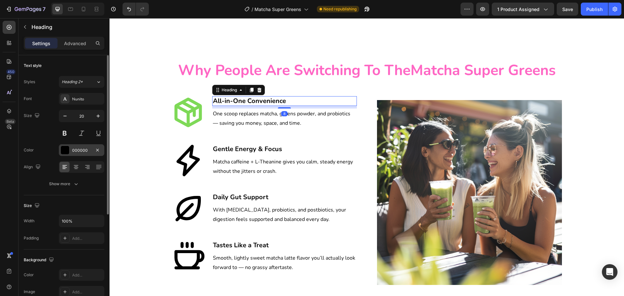
click at [78, 152] on div "000000" at bounding box center [81, 151] width 19 height 6
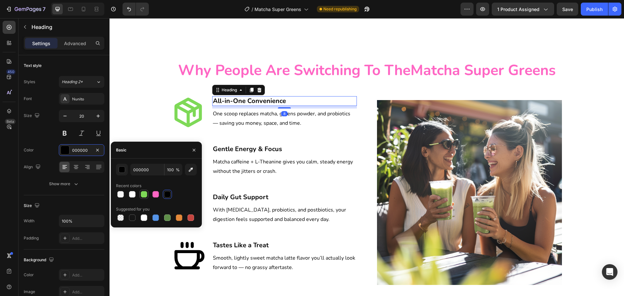
click at [143, 190] on div at bounding box center [143, 194] width 9 height 9
type input "000000"
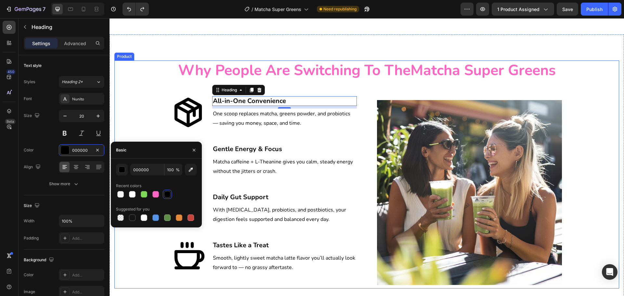
click at [143, 62] on div "Why People Are Switching To The Matcha Super Greens Heading Row Image Icon All-…" at bounding box center [366, 174] width 505 height 229
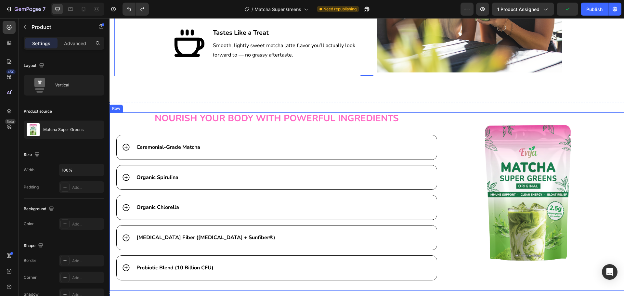
scroll to position [1236, 0]
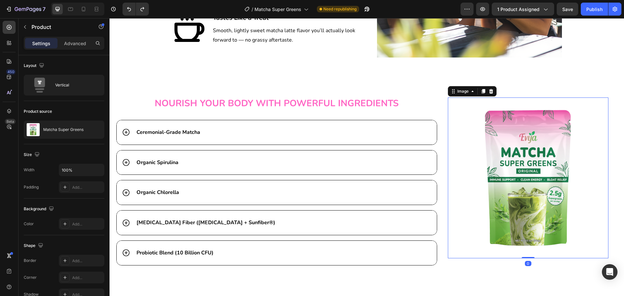
click at [541, 184] on img at bounding box center [528, 178] width 161 height 161
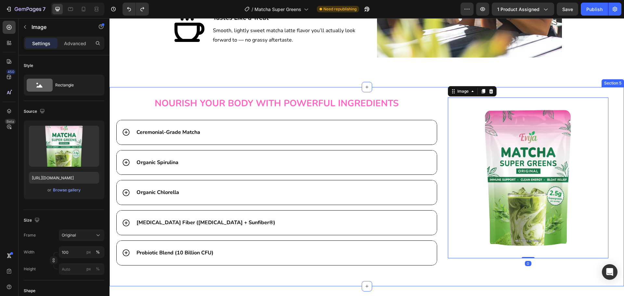
click at [596, 88] on div "NOURISH YOUR BODY WITH POWERFUL INGREDIENTS Heading Ceremonial-Grade Matcha Org…" at bounding box center [367, 186] width 515 height 199
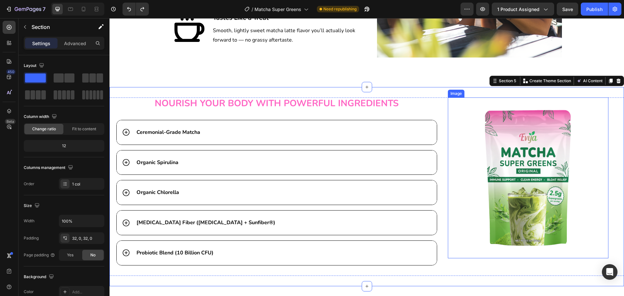
drag, startPoint x: 560, startPoint y: 133, endPoint x: 563, endPoint y: 138, distance: 5.4
click at [563, 137] on img at bounding box center [528, 178] width 161 height 161
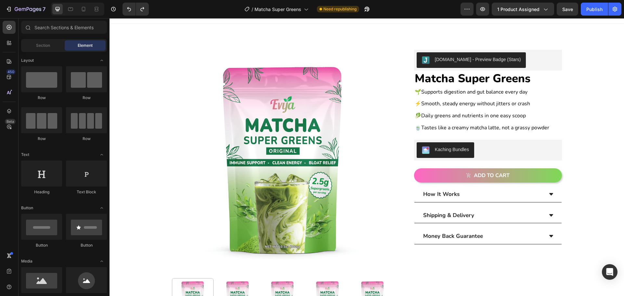
scroll to position [0, 0]
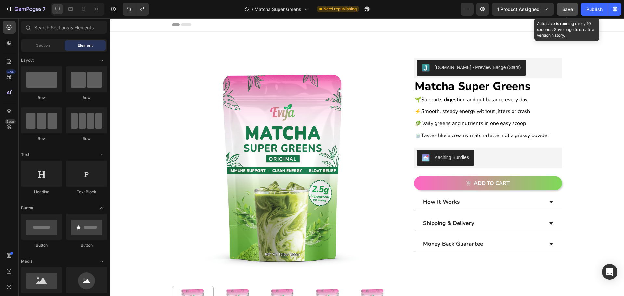
click at [563, 12] on span "Save" at bounding box center [568, 10] width 11 height 6
drag, startPoint x: 572, startPoint y: 12, endPoint x: 440, endPoint y: 2, distance: 133.1
click at [572, 12] on div "Save" at bounding box center [568, 9] width 11 height 7
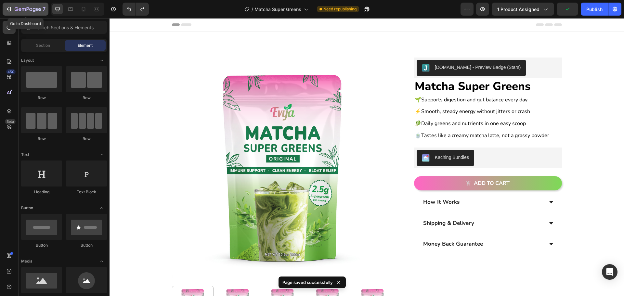
click at [9, 9] on icon "button" at bounding box center [9, 9] width 7 height 7
